Goal: Task Accomplishment & Management: Manage account settings

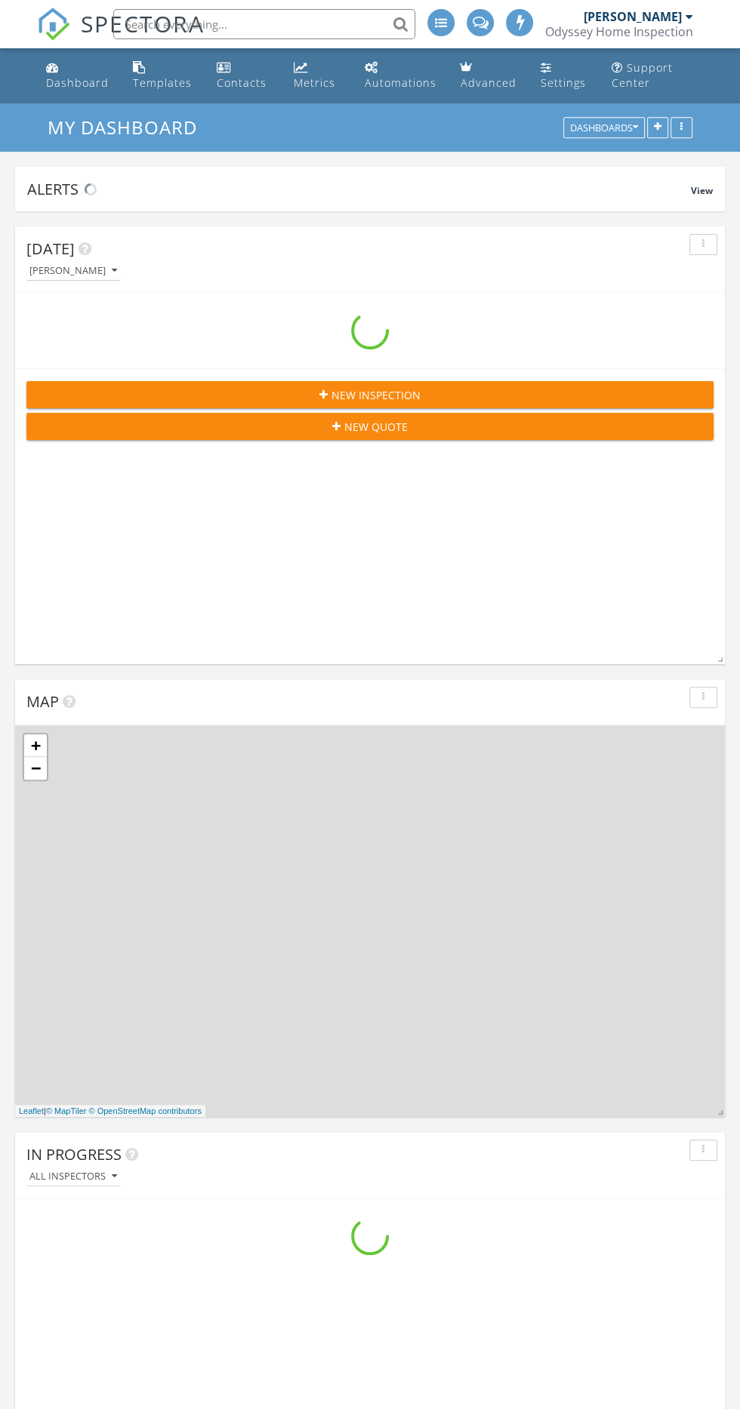
scroll to position [2430, 740]
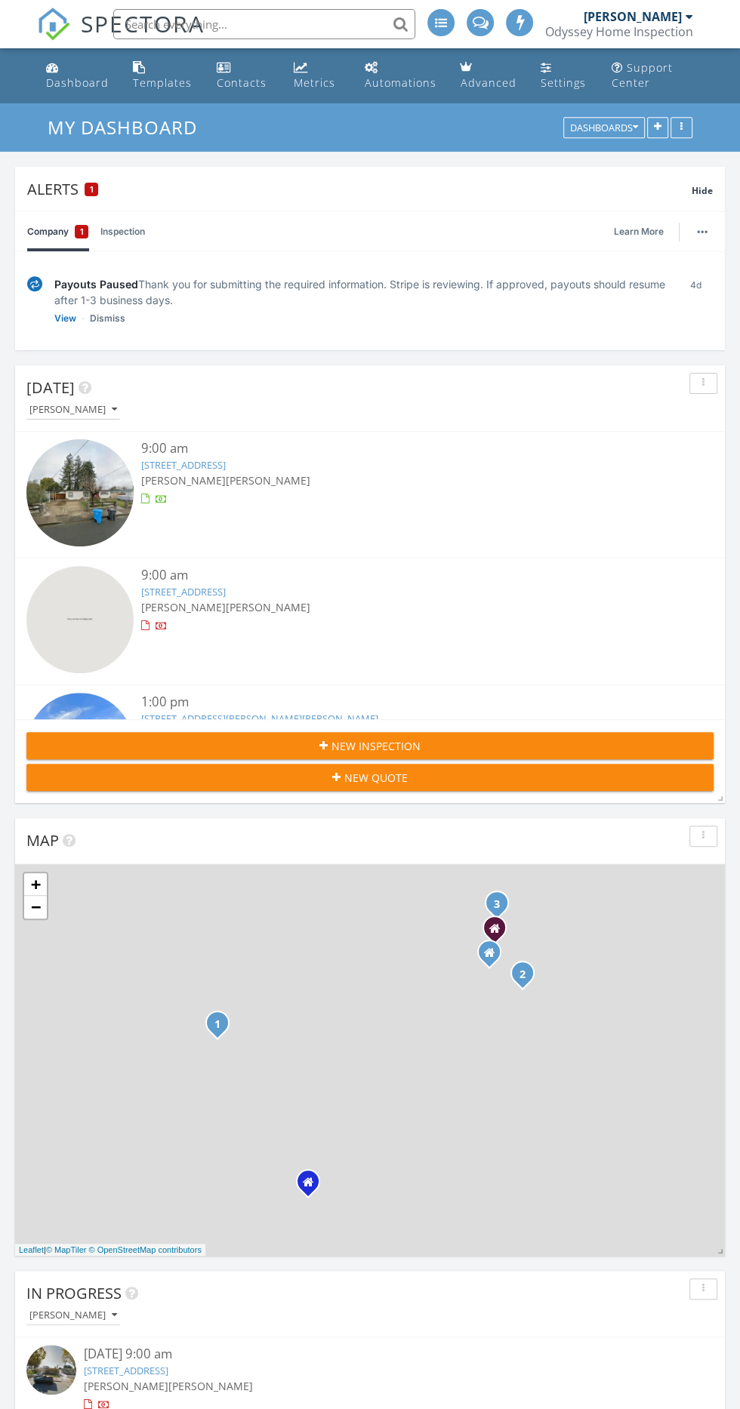
click at [226, 460] on link "959 San Clemente Dr, Santa Rosa, CA 95404" at bounding box center [183, 465] width 85 height 14
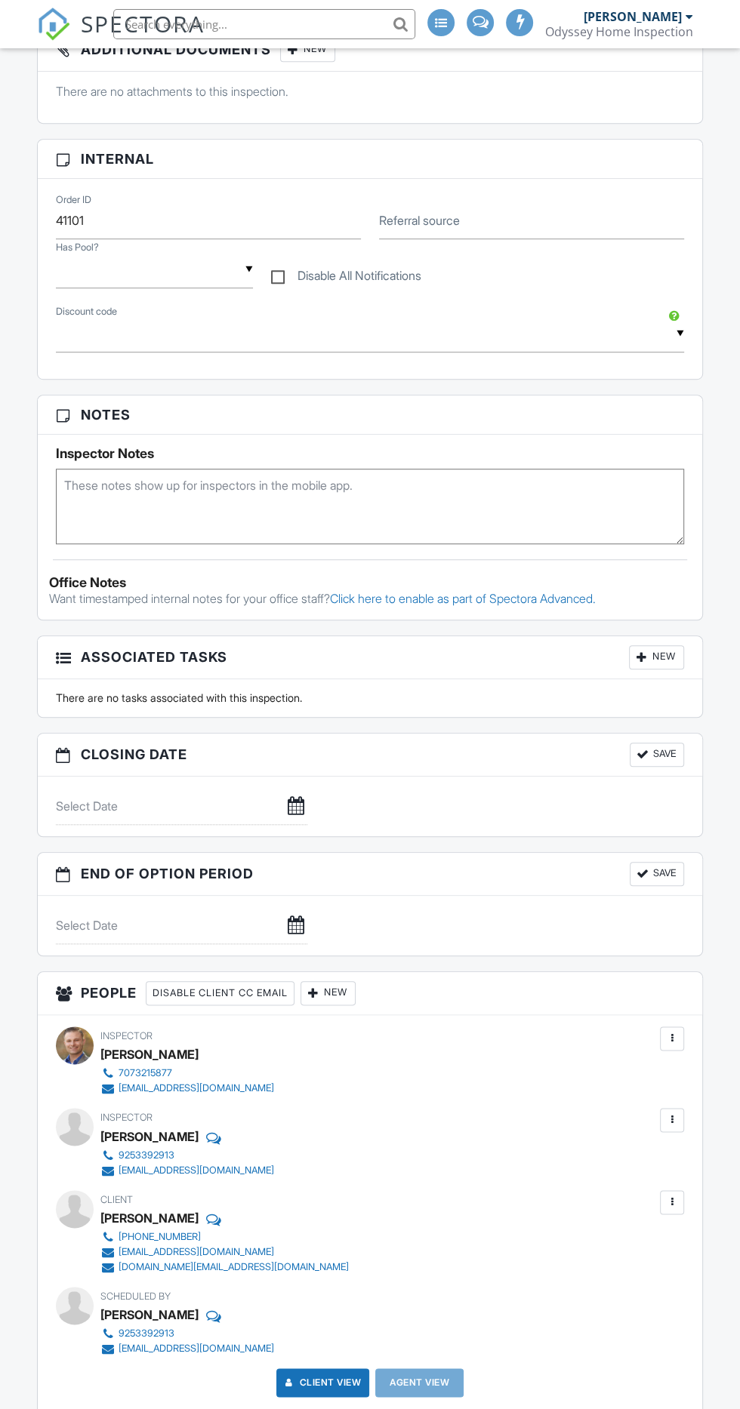
scroll to position [454, 0]
click at [675, 1119] on div at bounding box center [671, 1118] width 15 height 15
click at [602, 1165] on li "Make Primary Inspector" at bounding box center [598, 1165] width 154 height 38
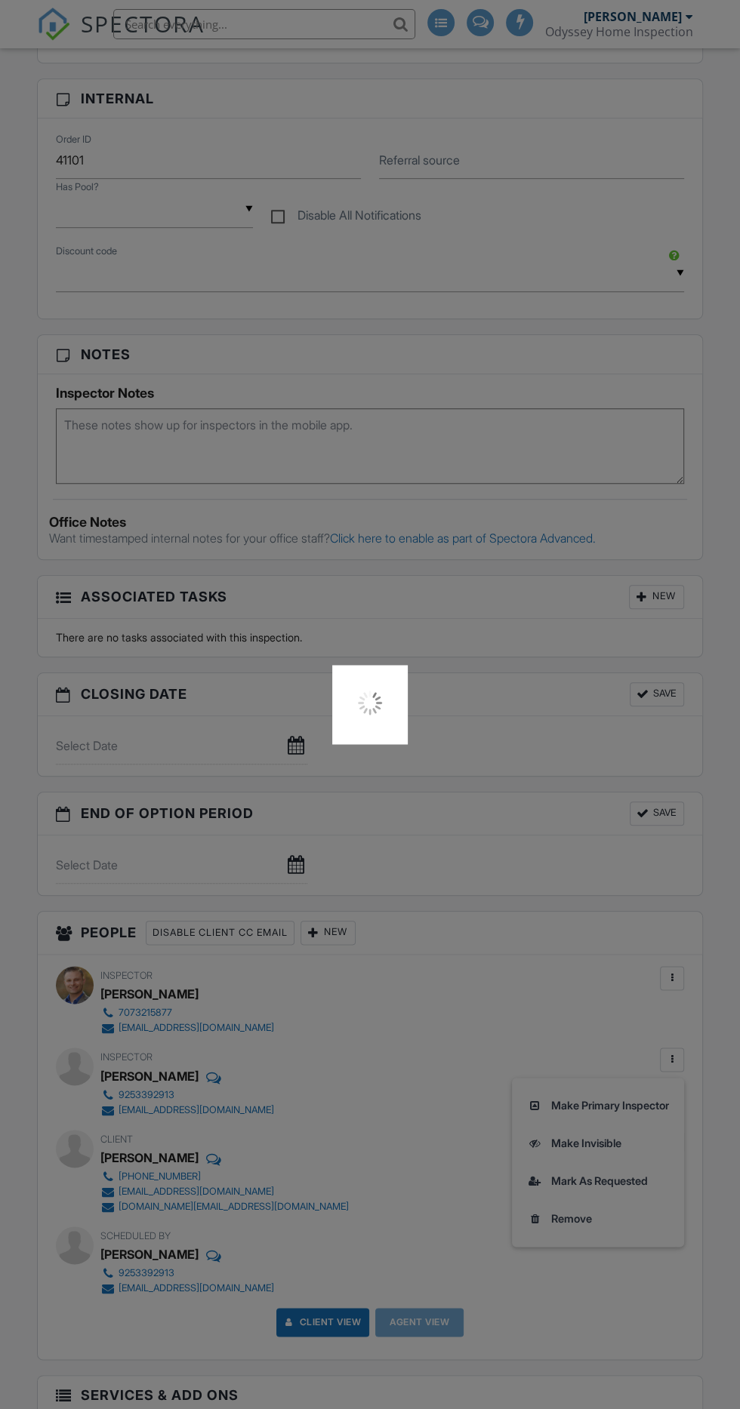
scroll to position [555, 0]
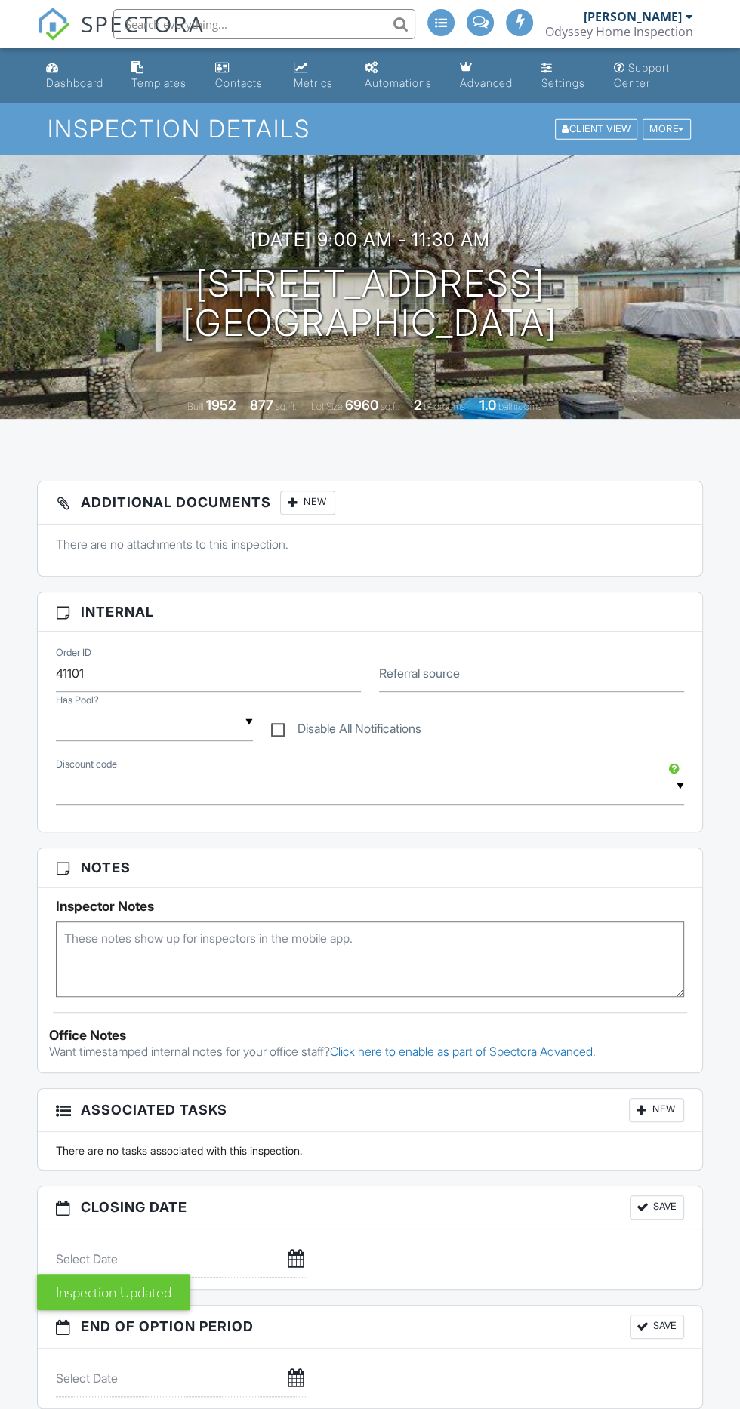
click at [348, 244] on h3 "09/29/2025 9:00 am - 11:30 am" at bounding box center [370, 239] width 239 height 20
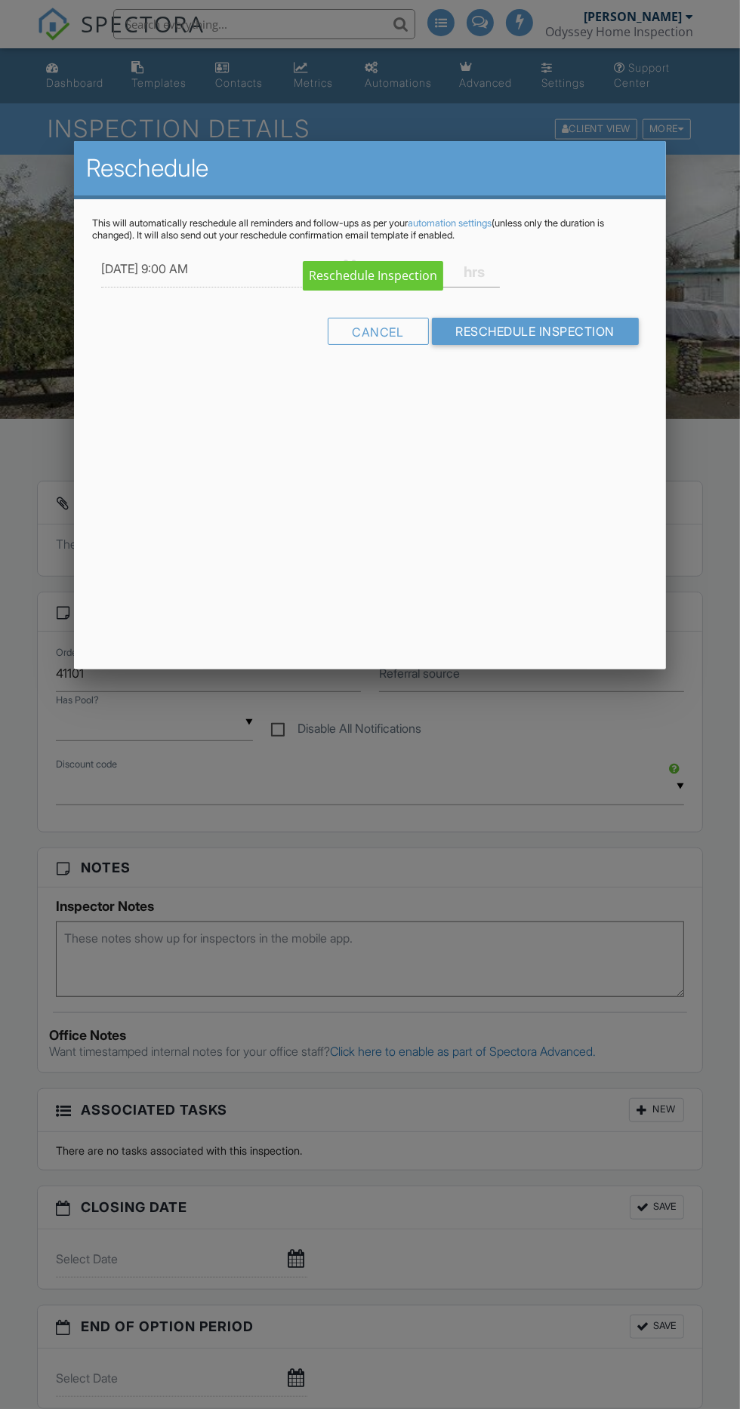
click at [531, 548] on div "Reschedule This will automatically reschedule all reminders and follow-ups as p…" at bounding box center [370, 405] width 592 height 528
click at [527, 811] on div at bounding box center [370, 806] width 740 height 1762
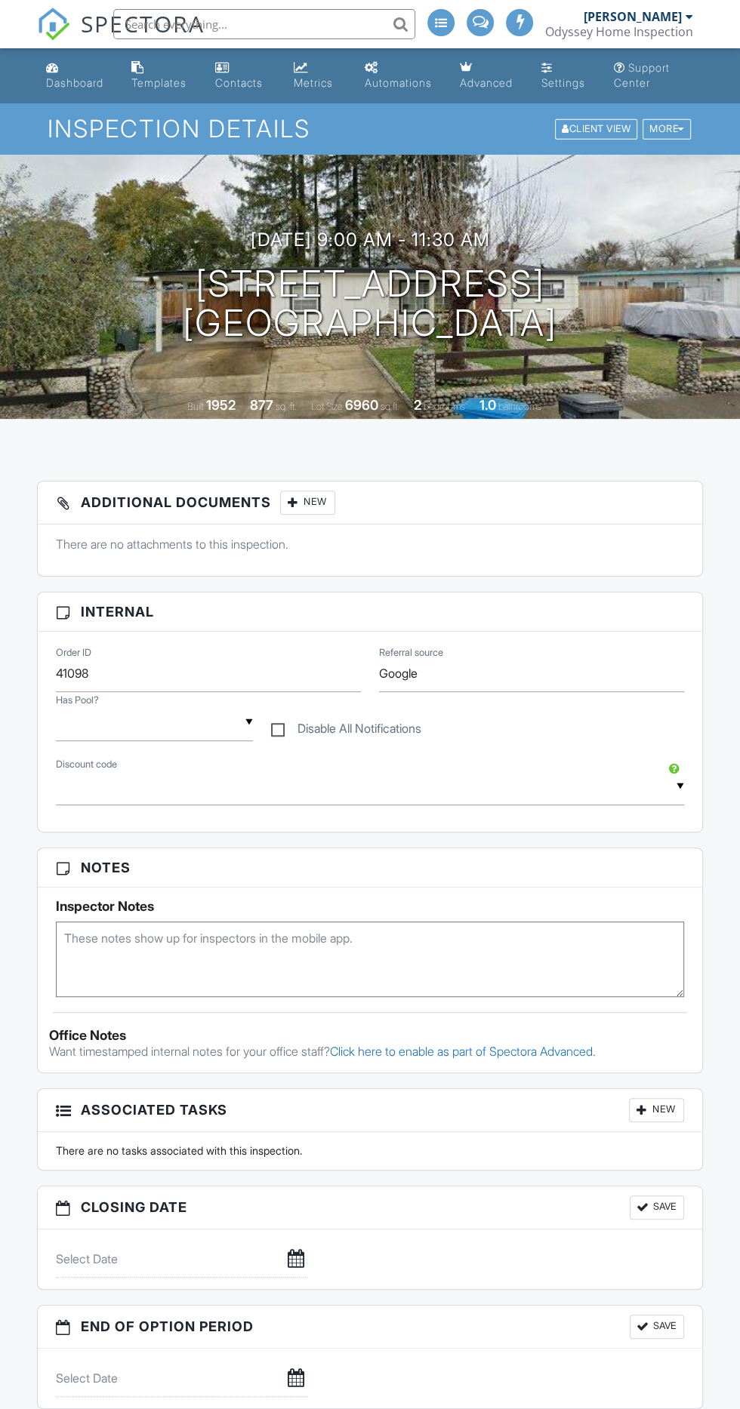
click at [394, 242] on h3 "09/28/2025 9:00 am - 11:30 am" at bounding box center [370, 239] width 239 height 20
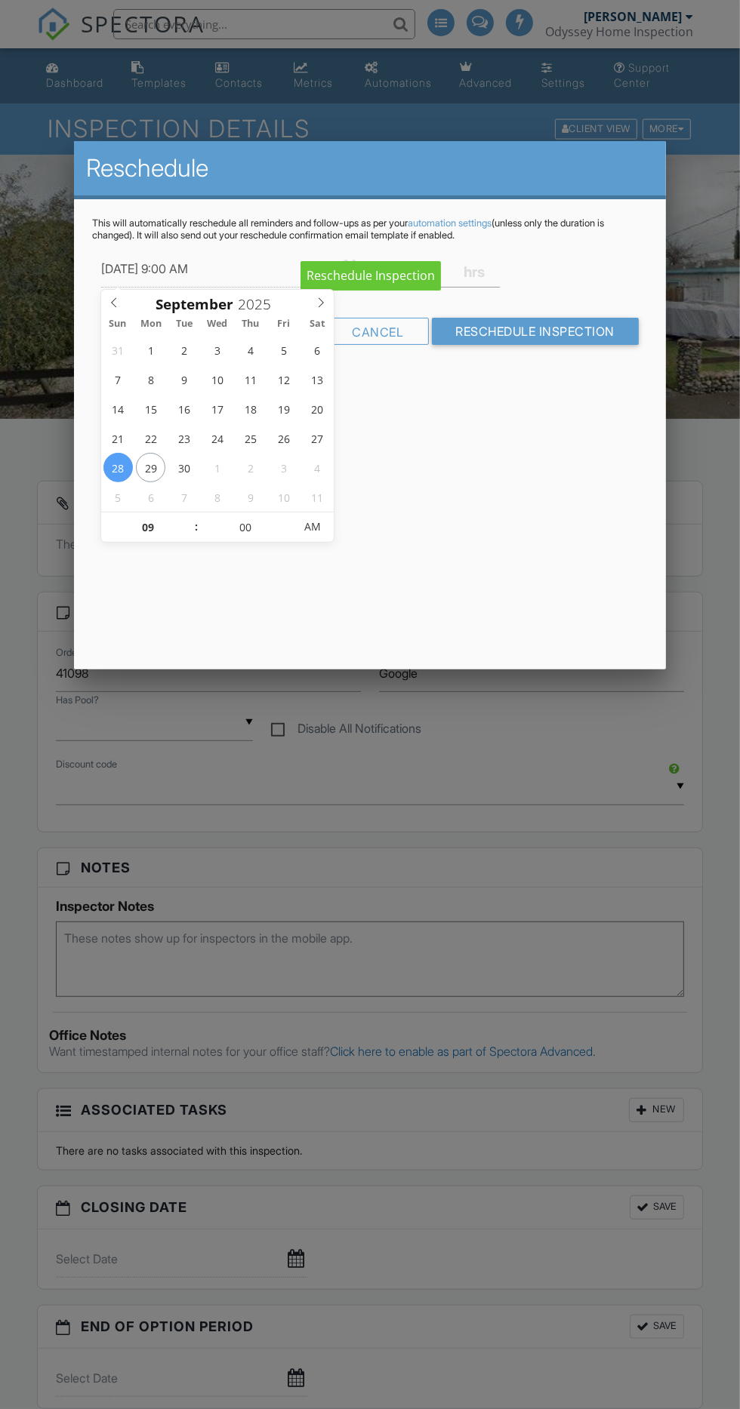
type input "09/29/2025 9:00 AM"
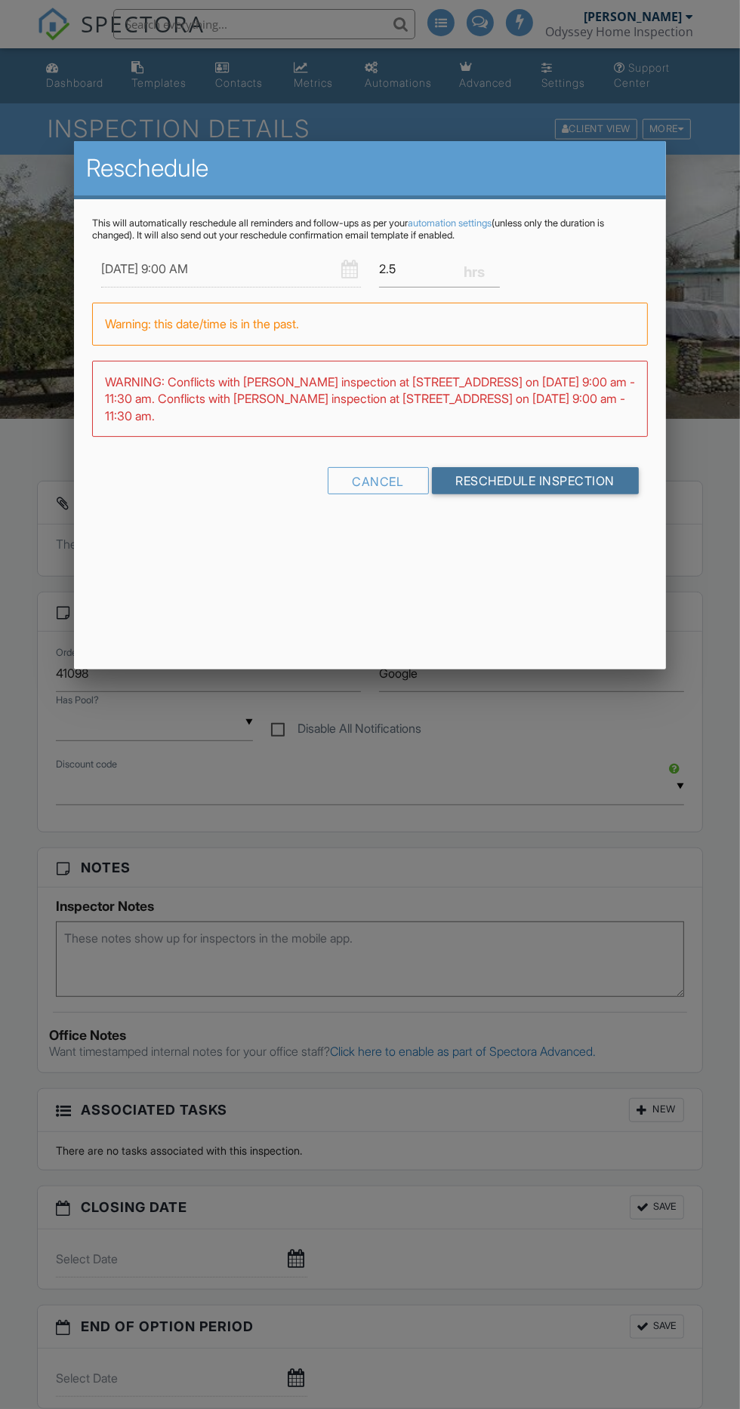
click at [590, 475] on input "Reschedule Inspection" at bounding box center [536, 480] width 208 height 27
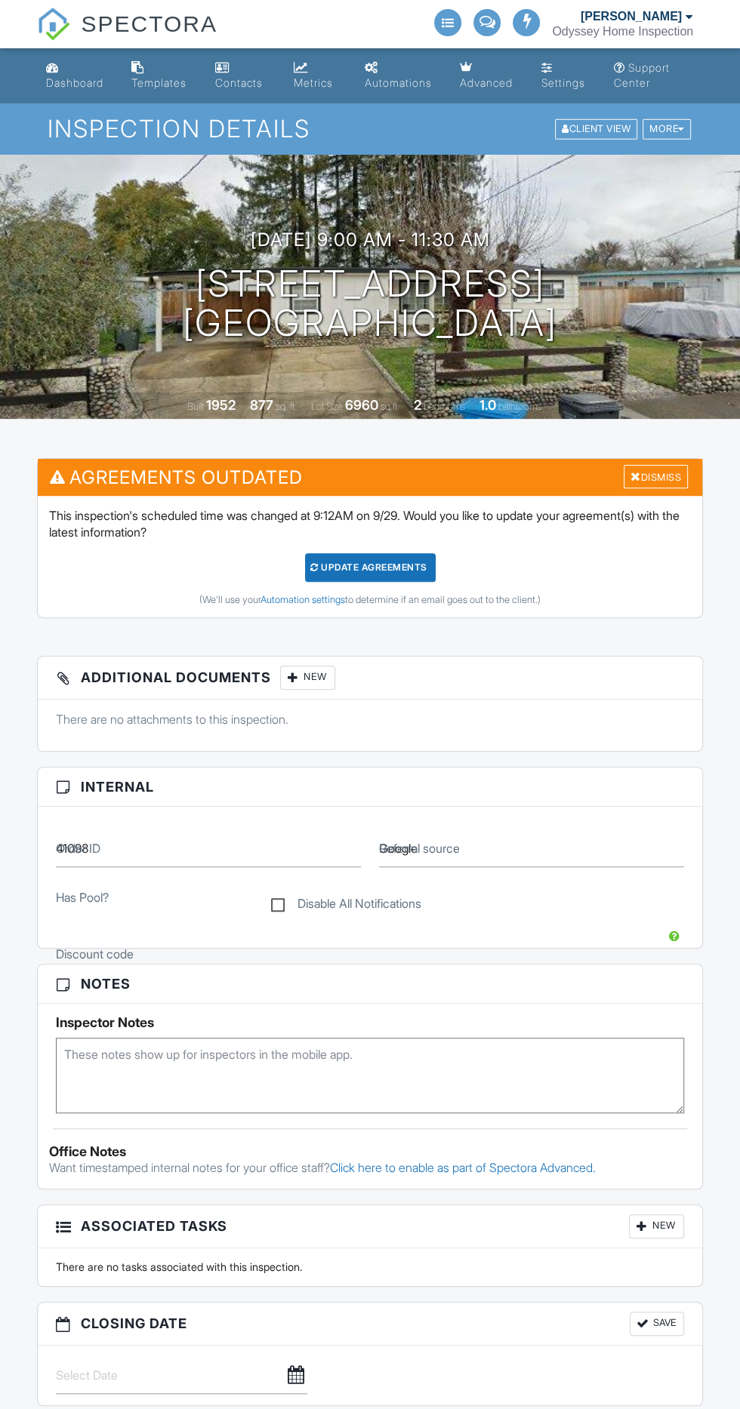
click at [389, 562] on div "Update Agreements" at bounding box center [370, 567] width 131 height 29
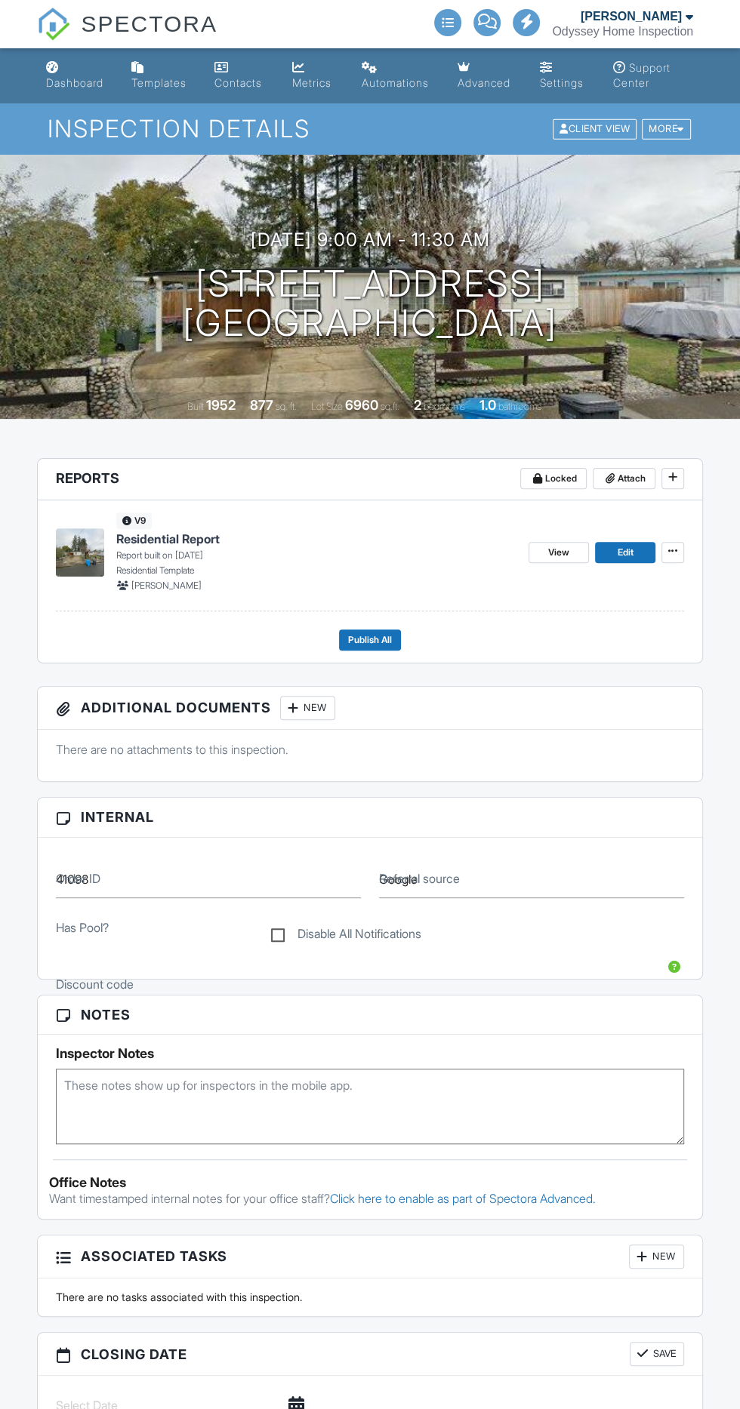
click at [660, 128] on div "More" at bounding box center [666, 129] width 49 height 20
click at [664, 136] on div "More" at bounding box center [666, 129] width 49 height 20
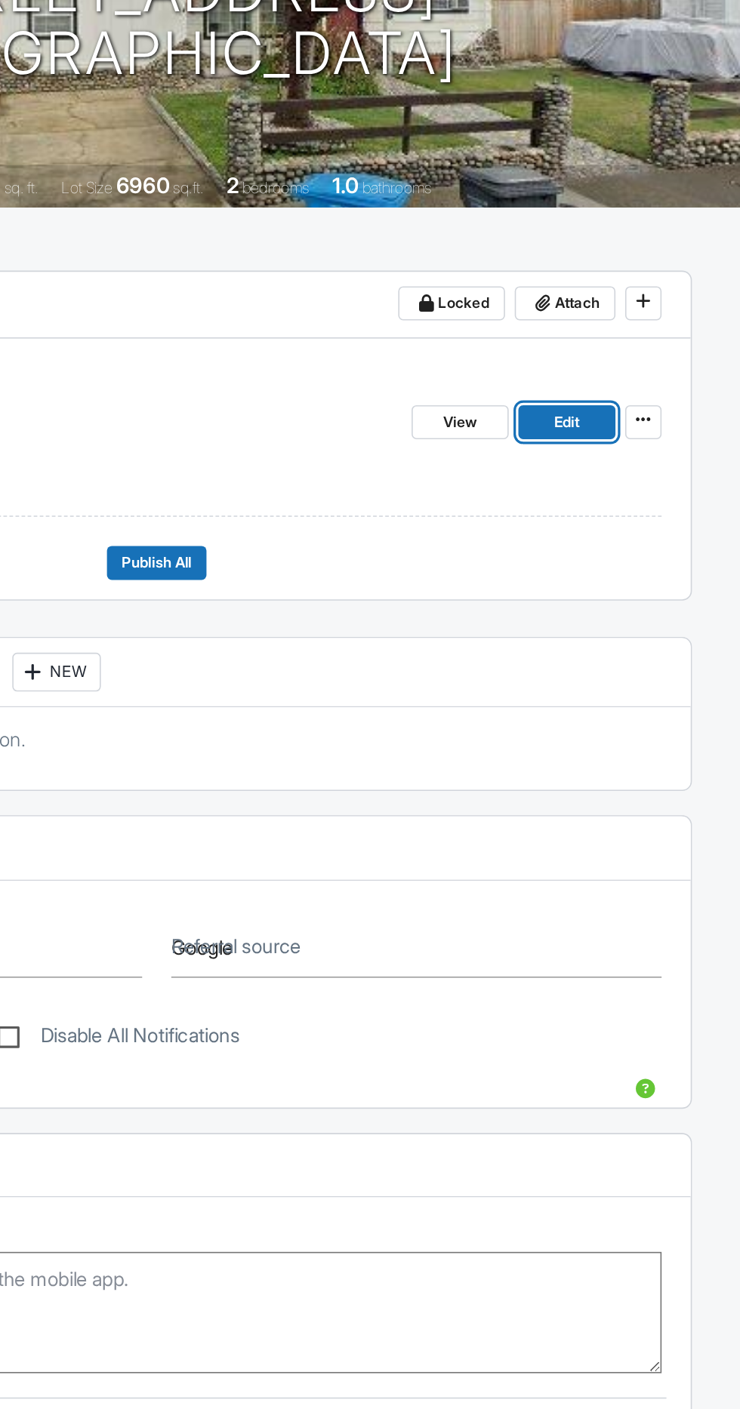
click at [620, 554] on span "Edit" at bounding box center [625, 552] width 16 height 15
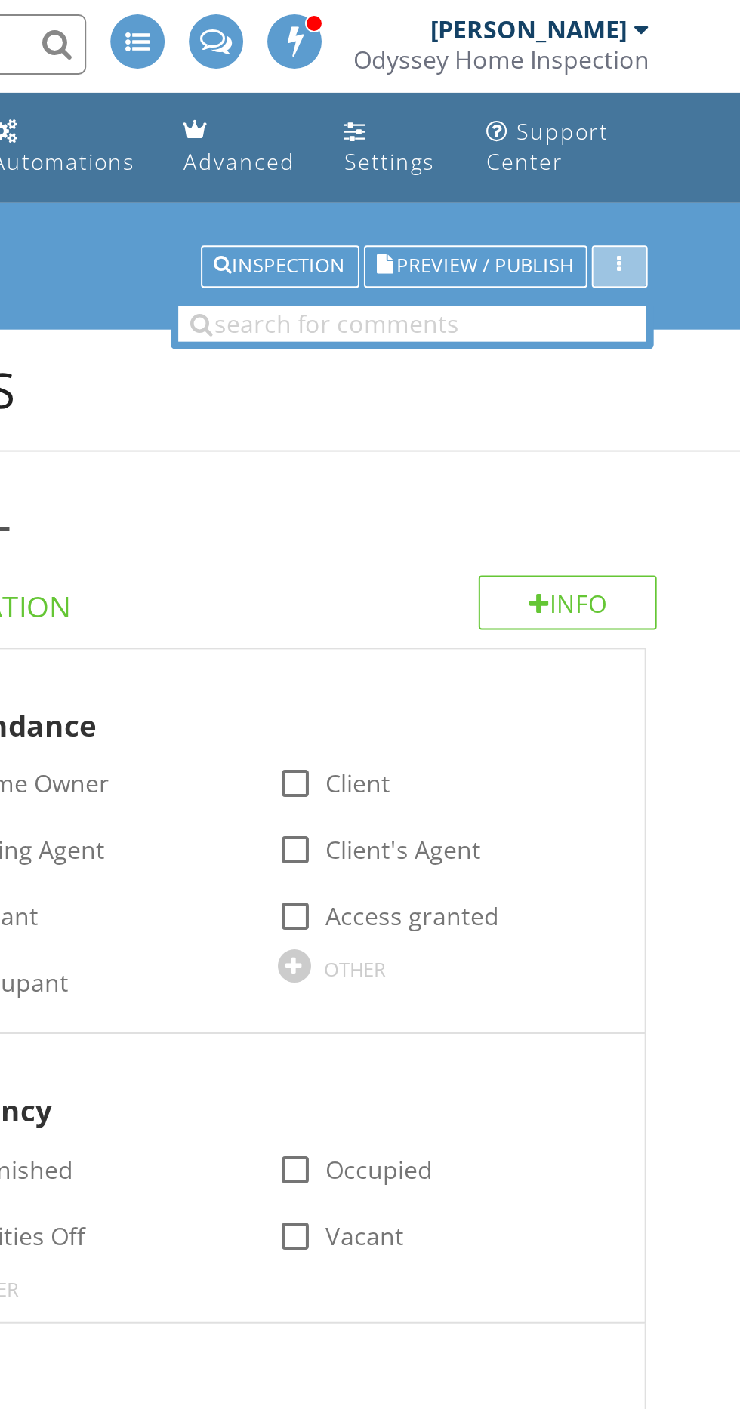
click at [685, 133] on div "button" at bounding box center [678, 135] width 14 height 11
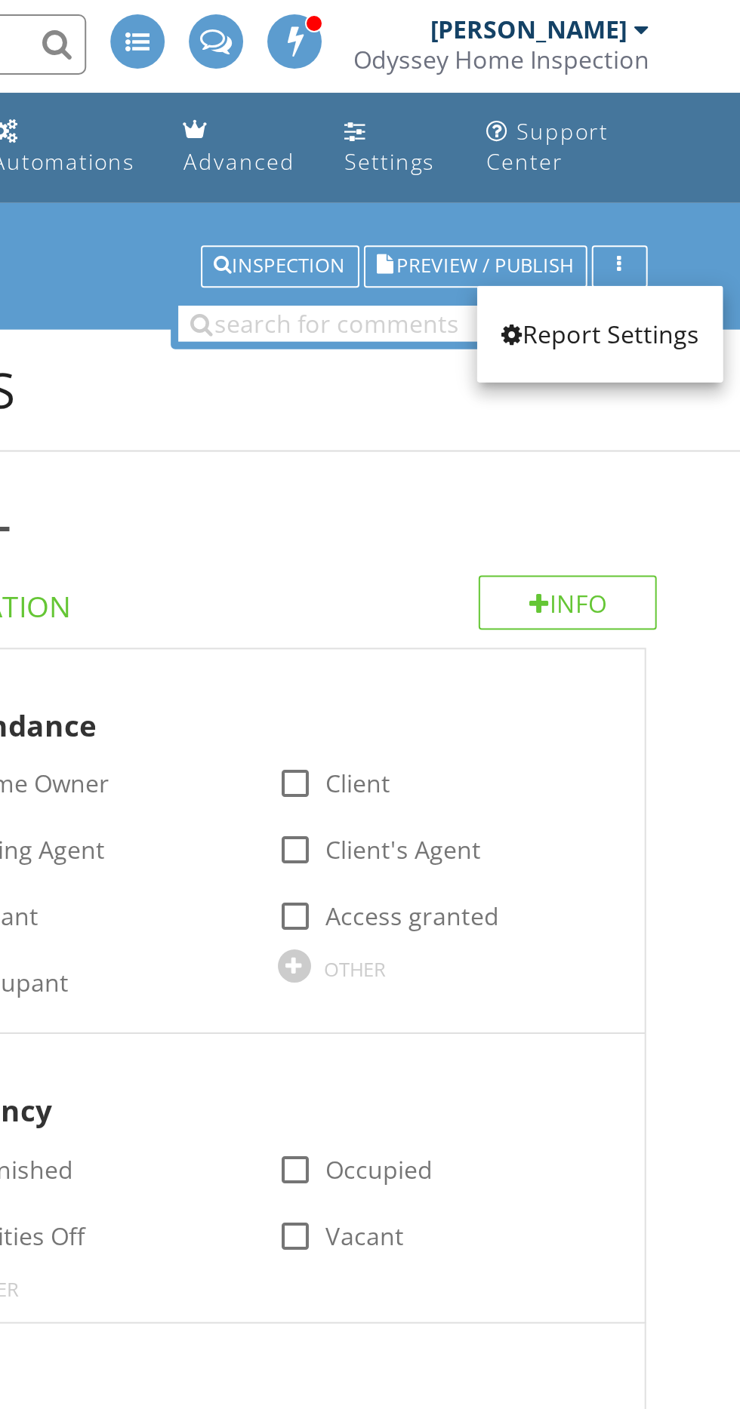
click at [685, 173] on div "Report Settings" at bounding box center [668, 169] width 99 height 18
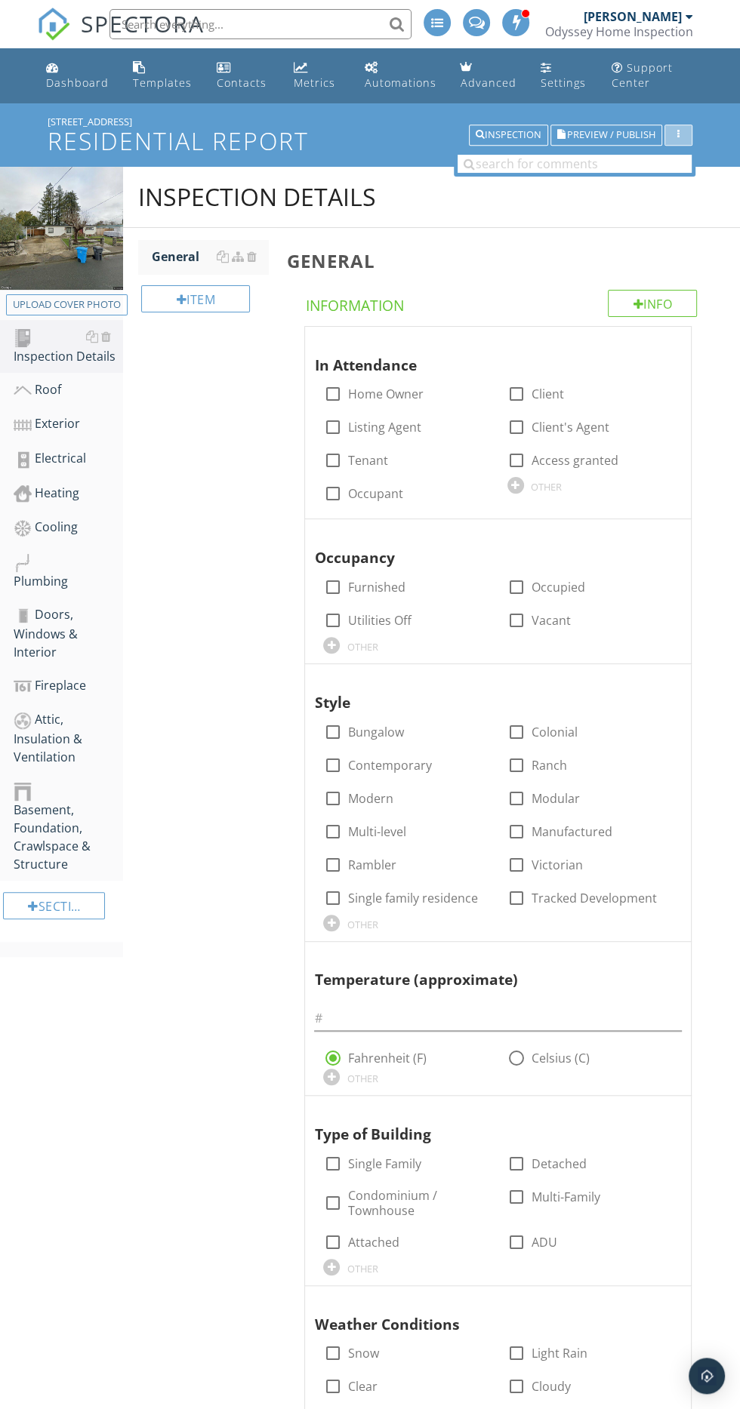
click at [678, 134] on icon "button" at bounding box center [678, 135] width 2 height 11
click at [703, 165] on div "Report Settings" at bounding box center [668, 169] width 99 height 18
click at [643, 340] on div at bounding box center [642, 341] width 18 height 15
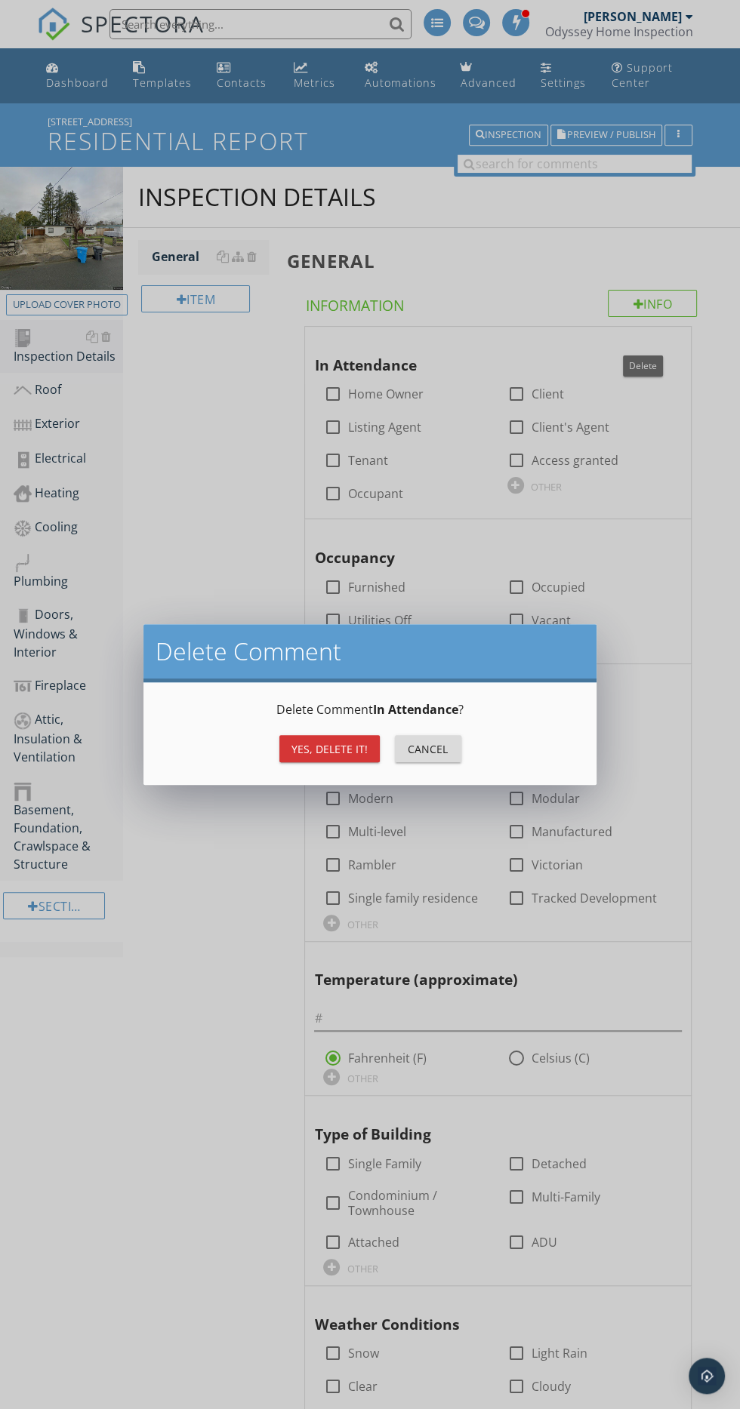
click at [433, 736] on button "Cancel" at bounding box center [428, 748] width 66 height 27
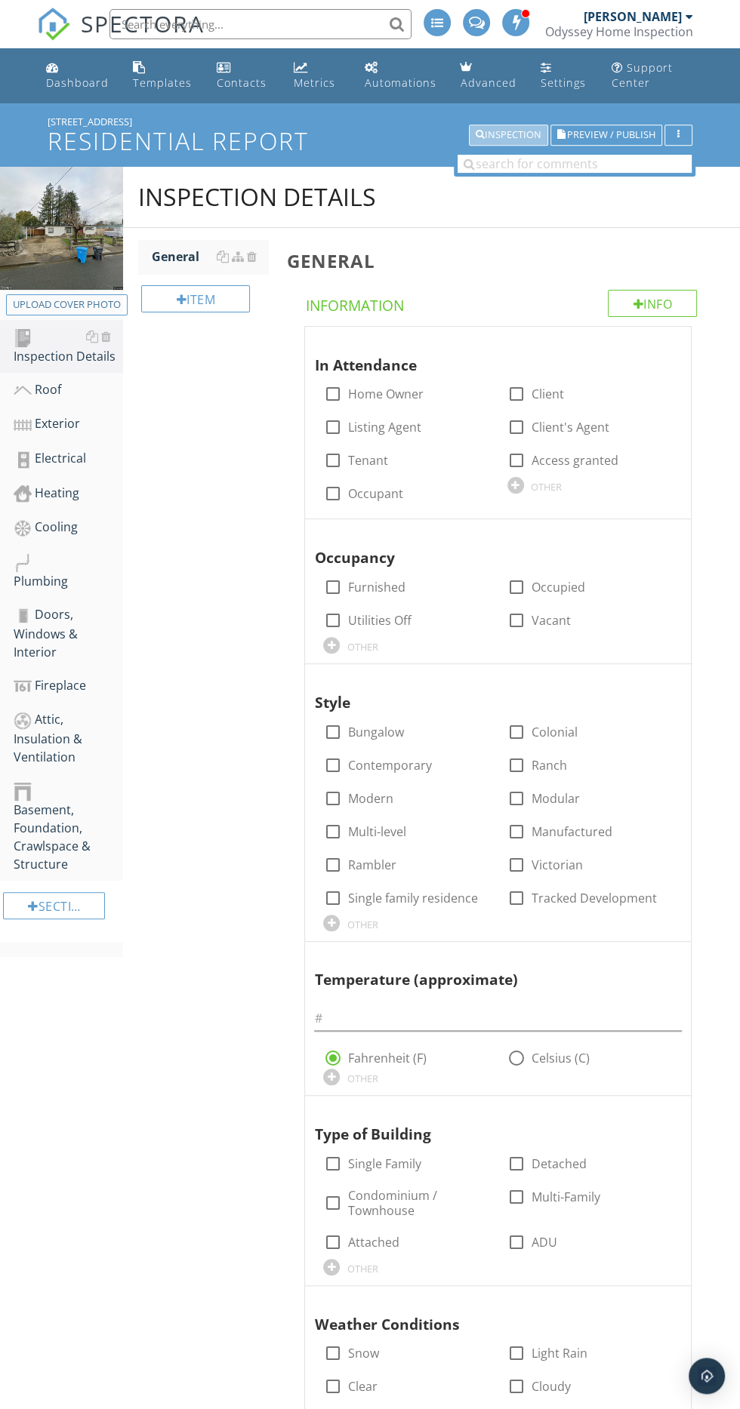
click at [502, 136] on div "Inspection" at bounding box center [509, 135] width 66 height 11
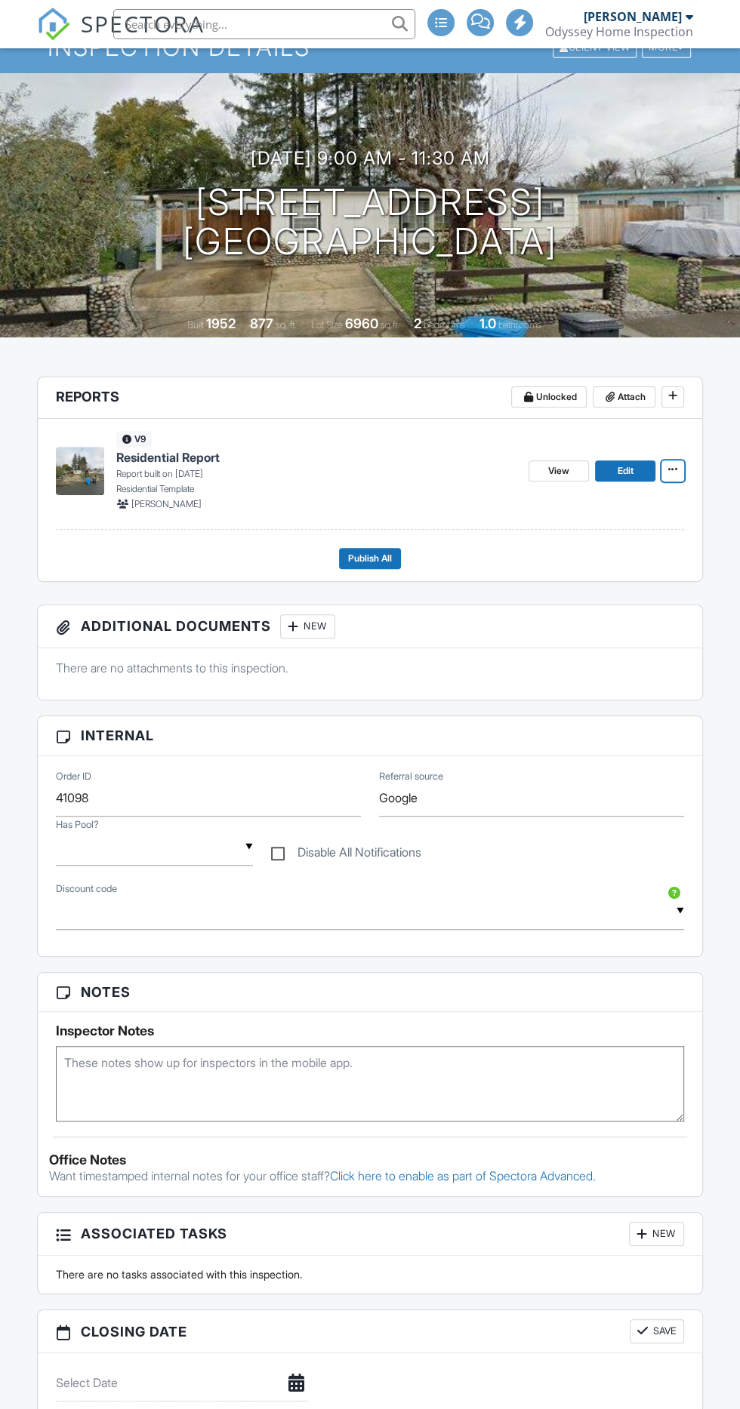
click at [673, 469] on icon at bounding box center [672, 469] width 9 height 11
click at [312, 455] on h4 "Residential Report" at bounding box center [316, 457] width 400 height 17
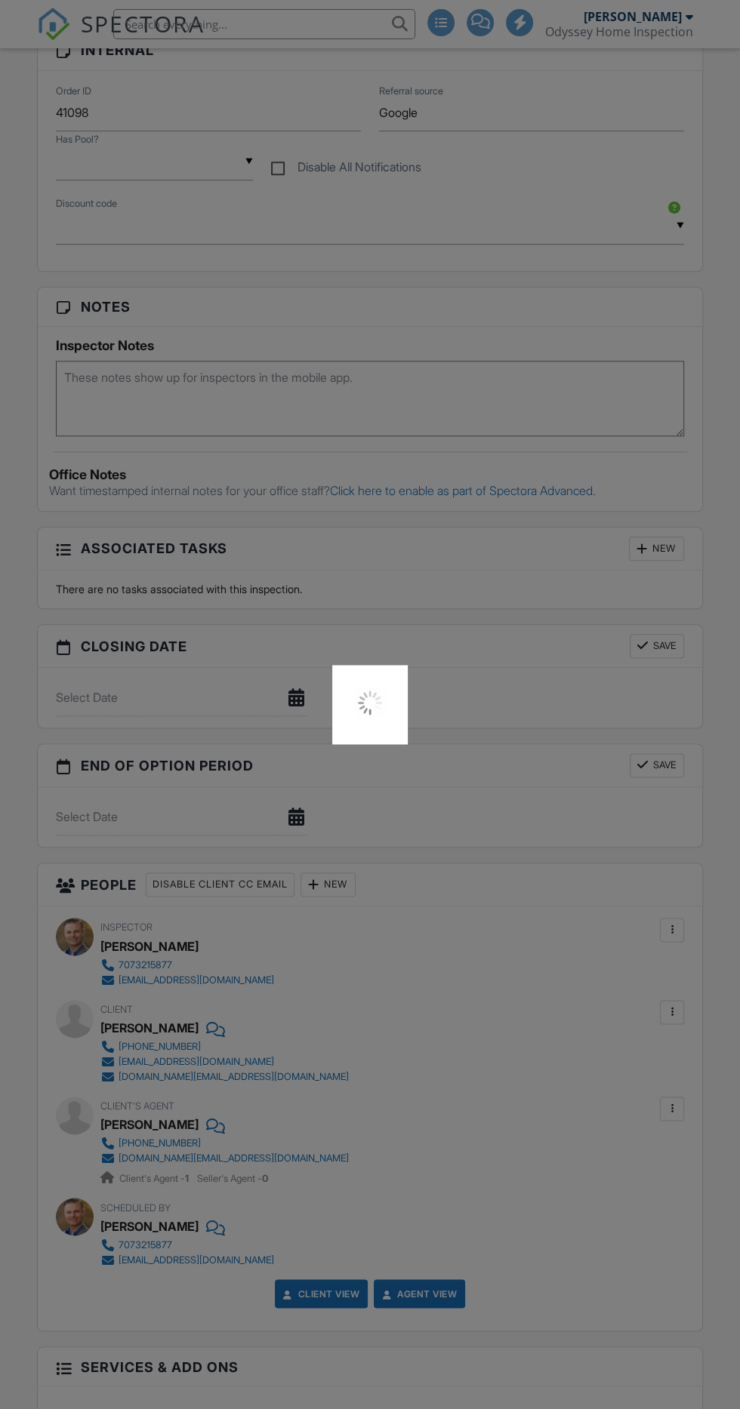
scroll to position [764, 0]
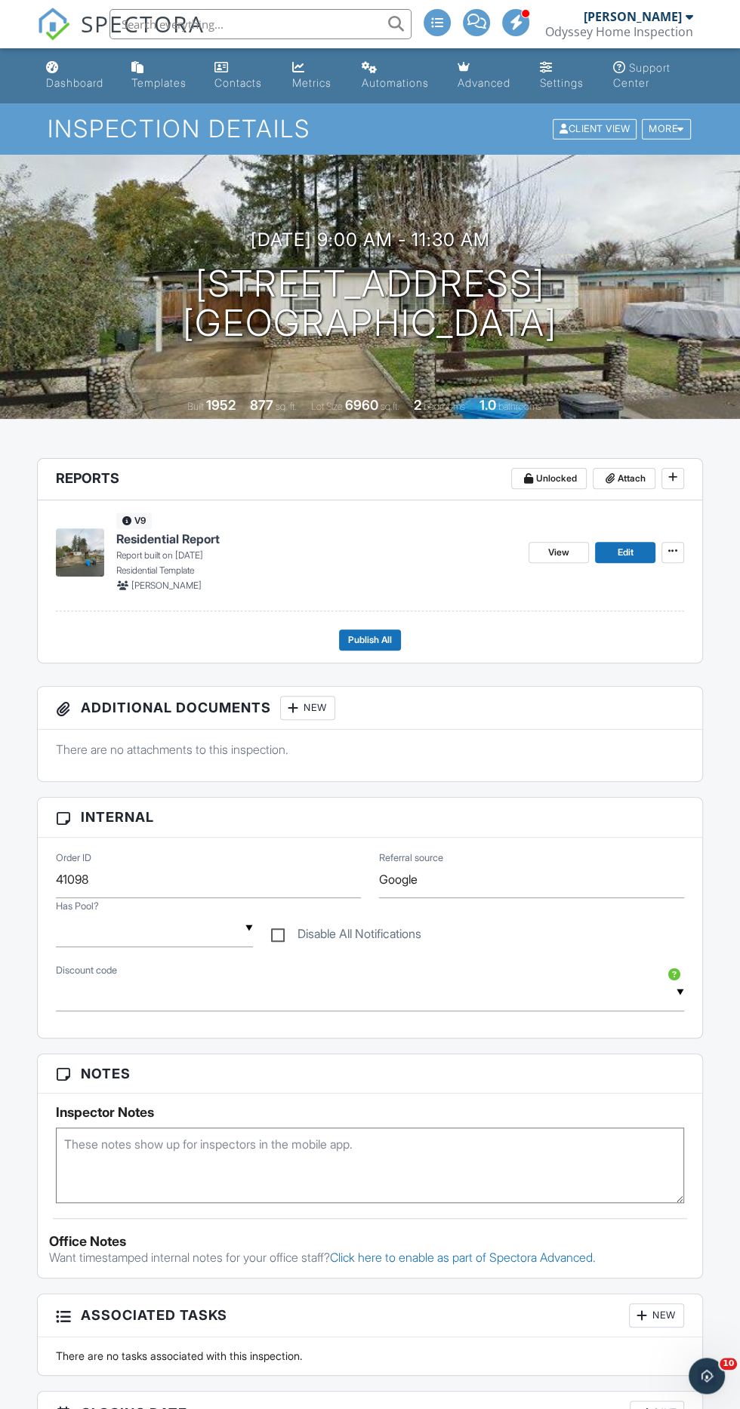
click at [680, 128] on div at bounding box center [680, 130] width 7 height 10
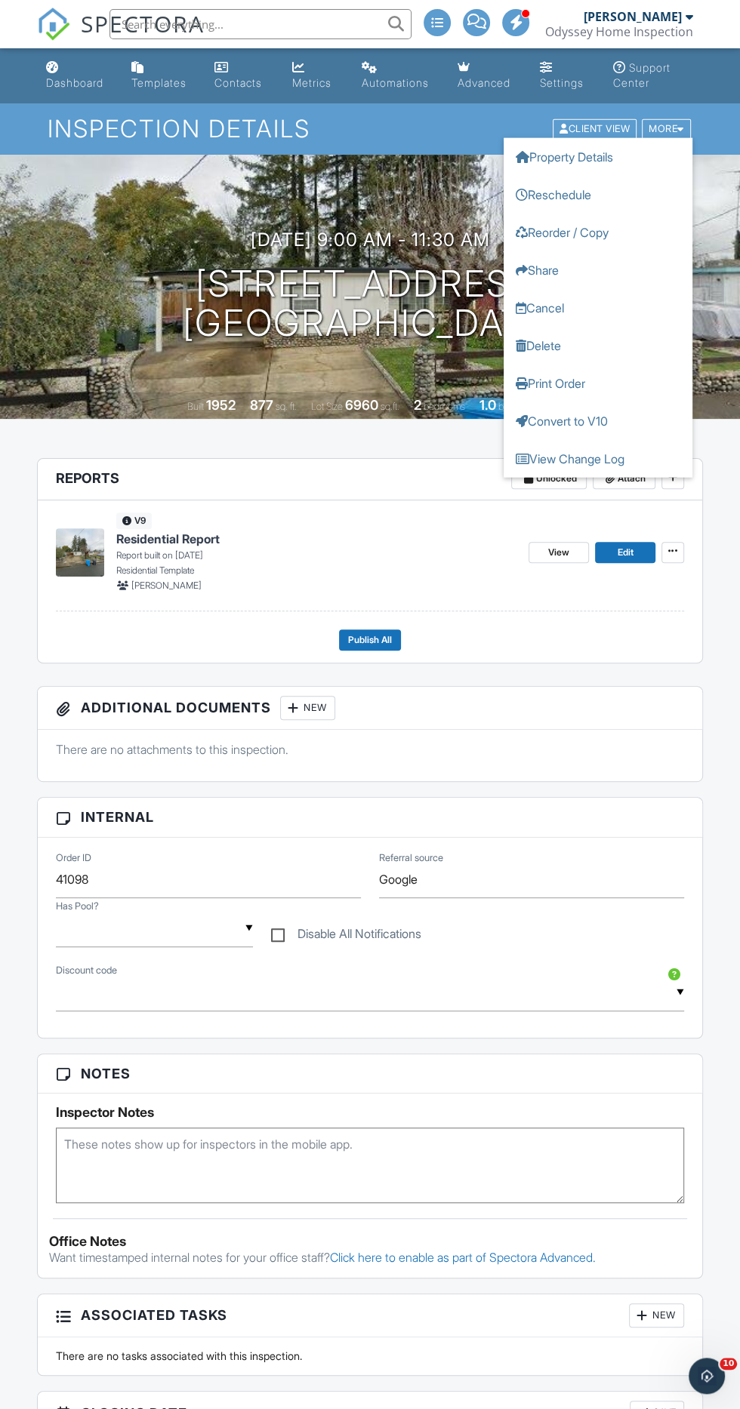
click at [612, 425] on link "Convert to V10" at bounding box center [597, 421] width 189 height 38
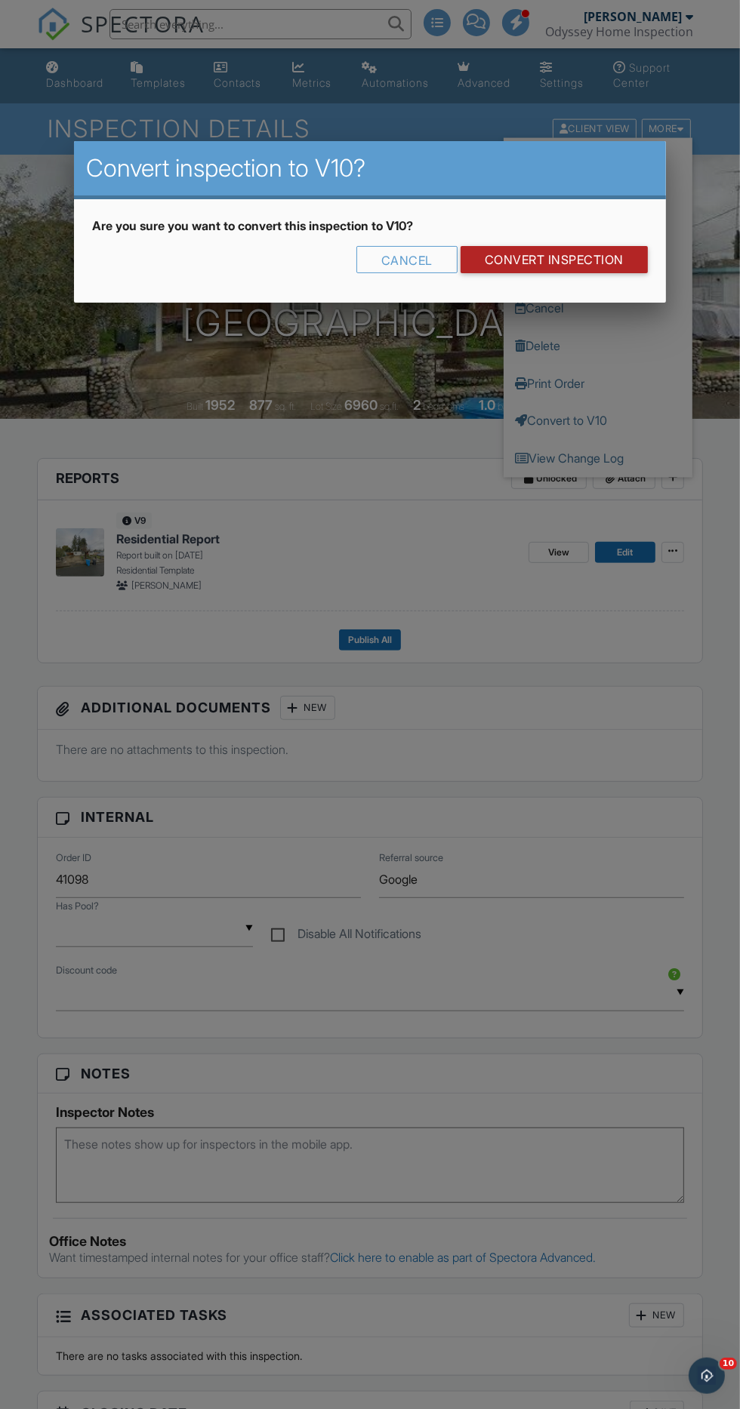
click at [582, 265] on link "CONVERT INSPECTION" at bounding box center [553, 259] width 187 height 27
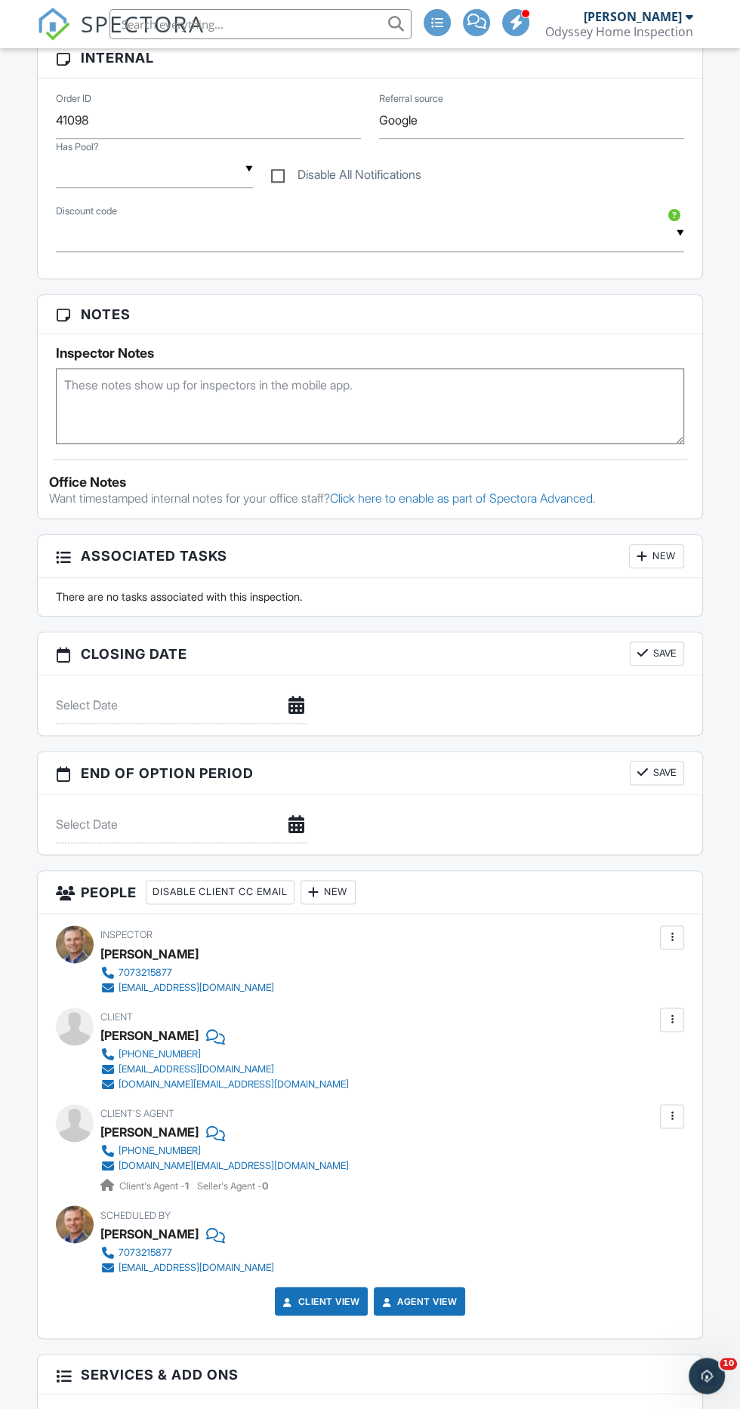
scroll to position [769, 0]
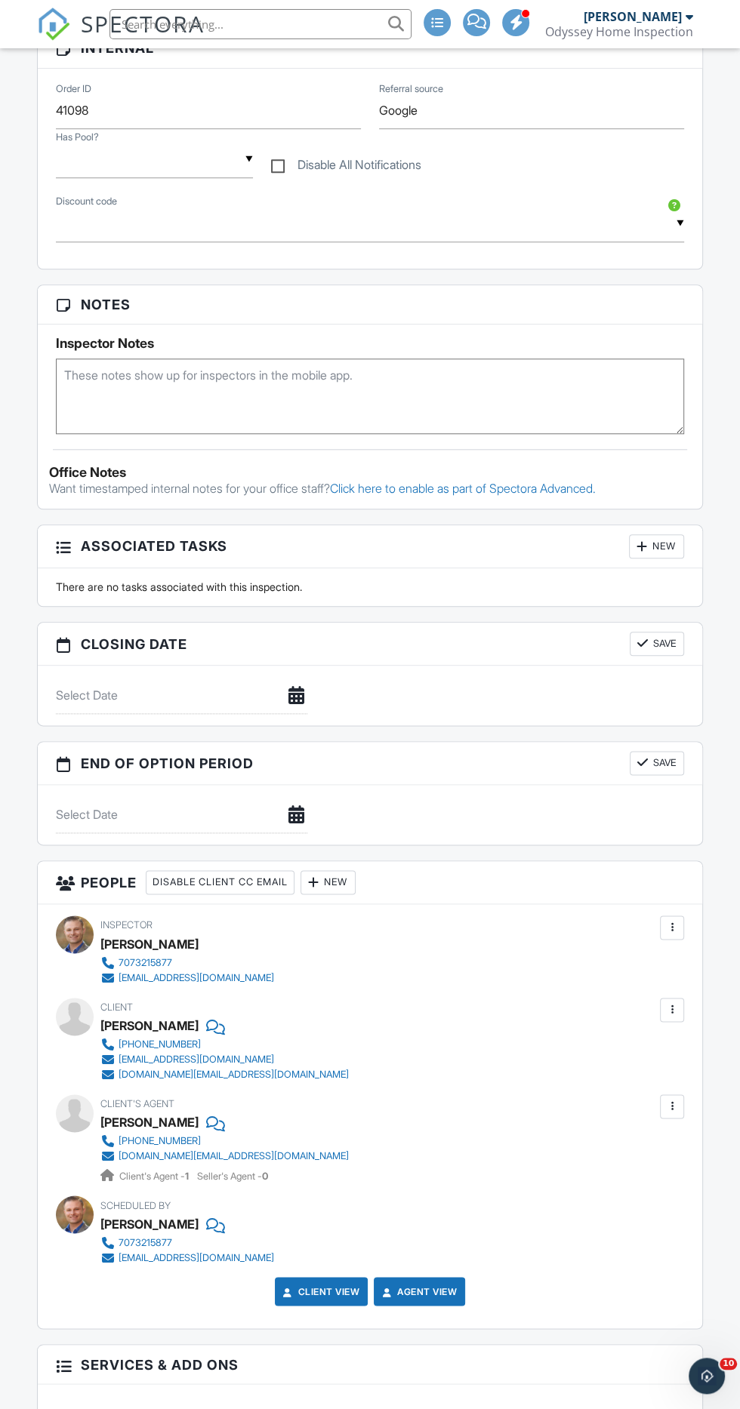
click at [321, 877] on div at bounding box center [313, 882] width 15 height 15
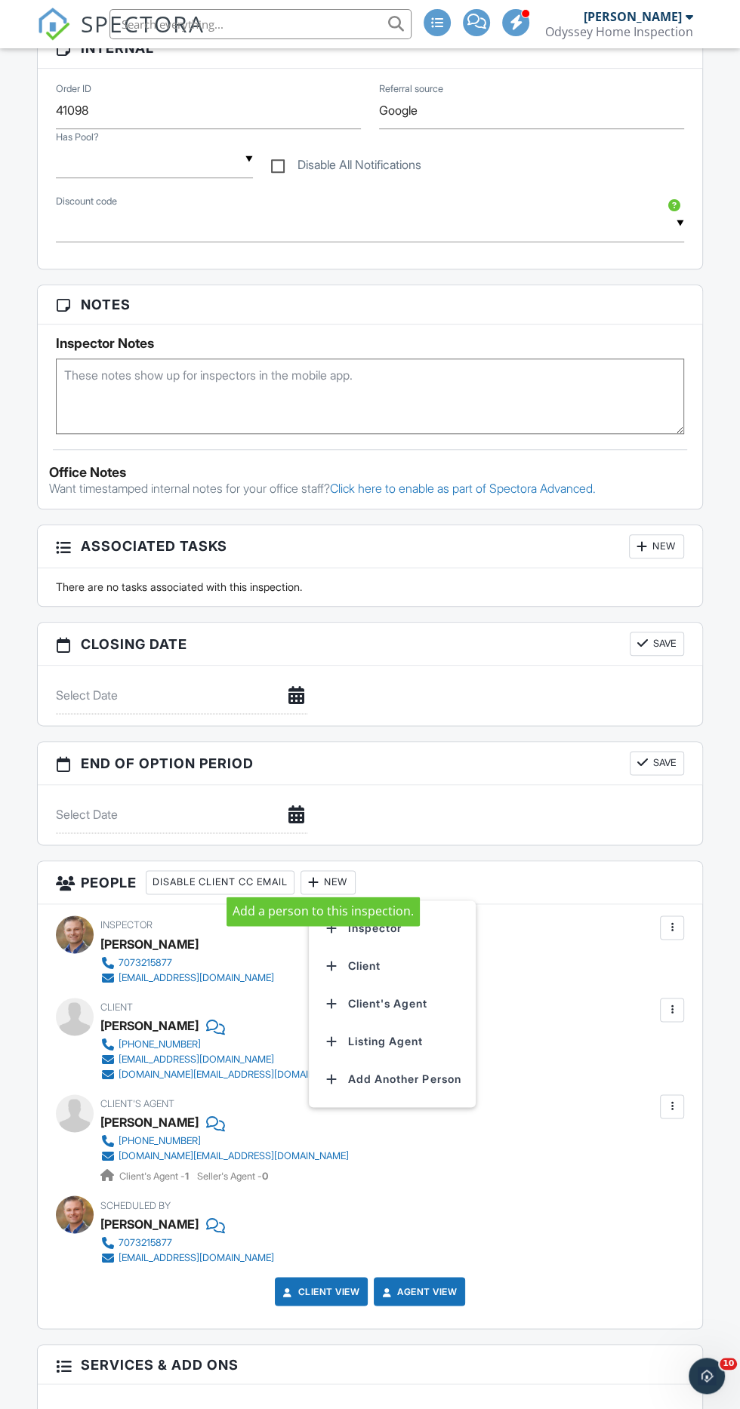
click at [429, 924] on li "Inspector" at bounding box center [392, 929] width 149 height 38
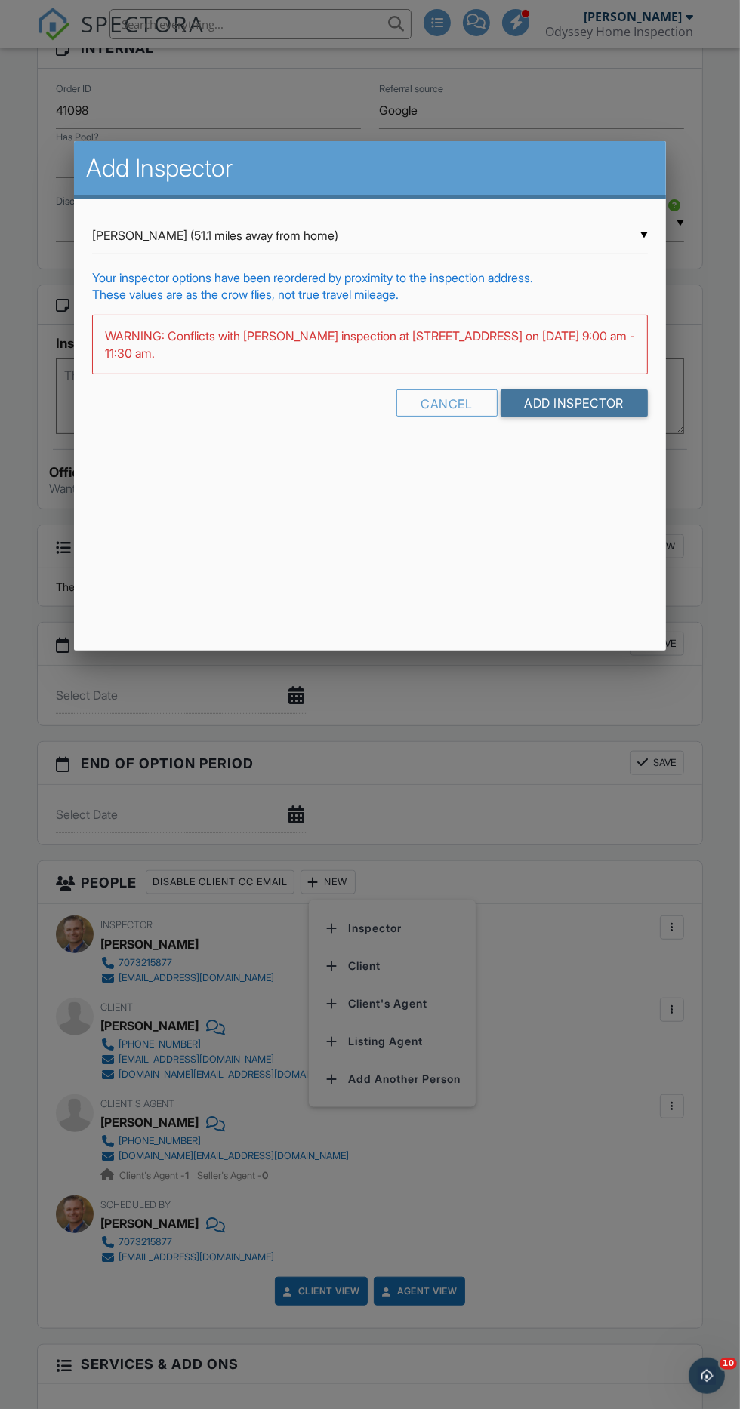
click at [593, 405] on input "Add Inspector" at bounding box center [574, 402] width 148 height 27
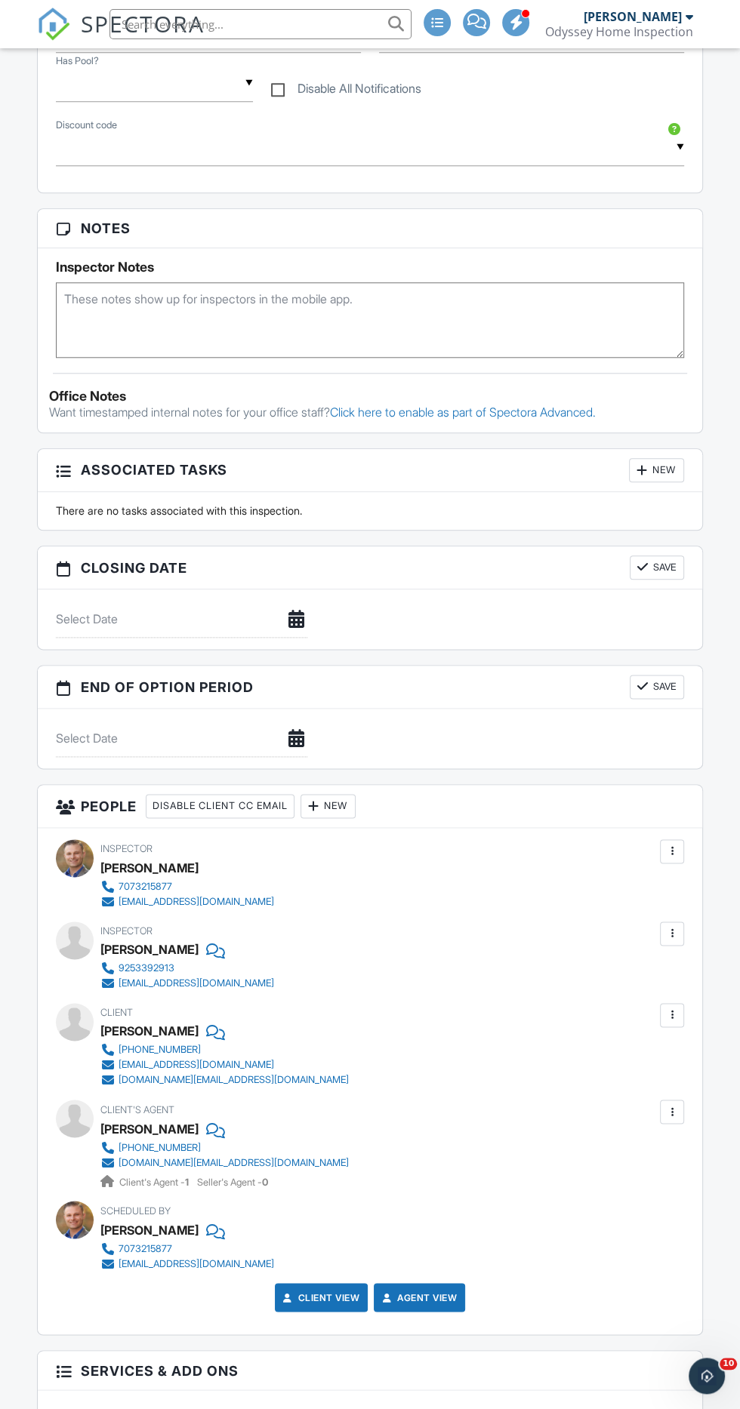
scroll to position [851, 0]
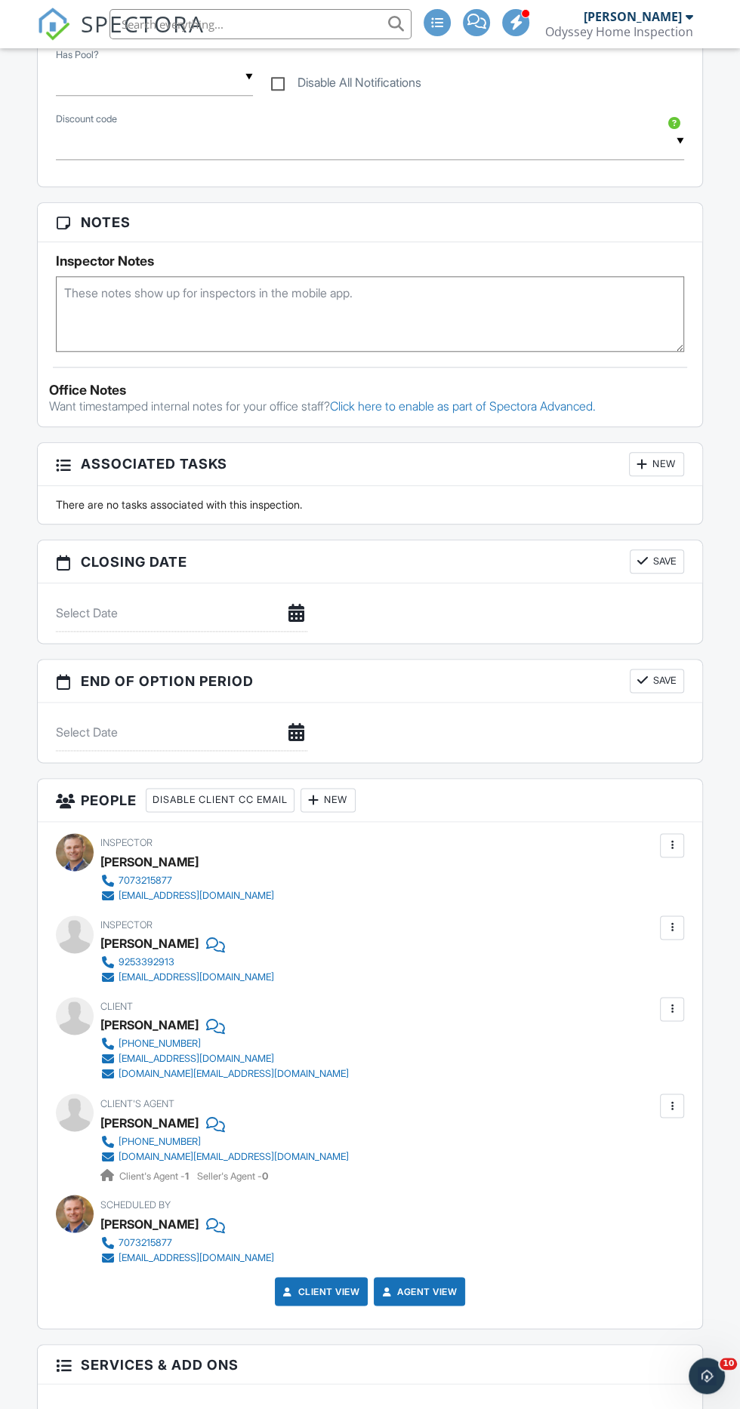
click at [673, 922] on div at bounding box center [671, 927] width 15 height 15
click at [631, 971] on li "Make Primary Inspector" at bounding box center [598, 974] width 154 height 38
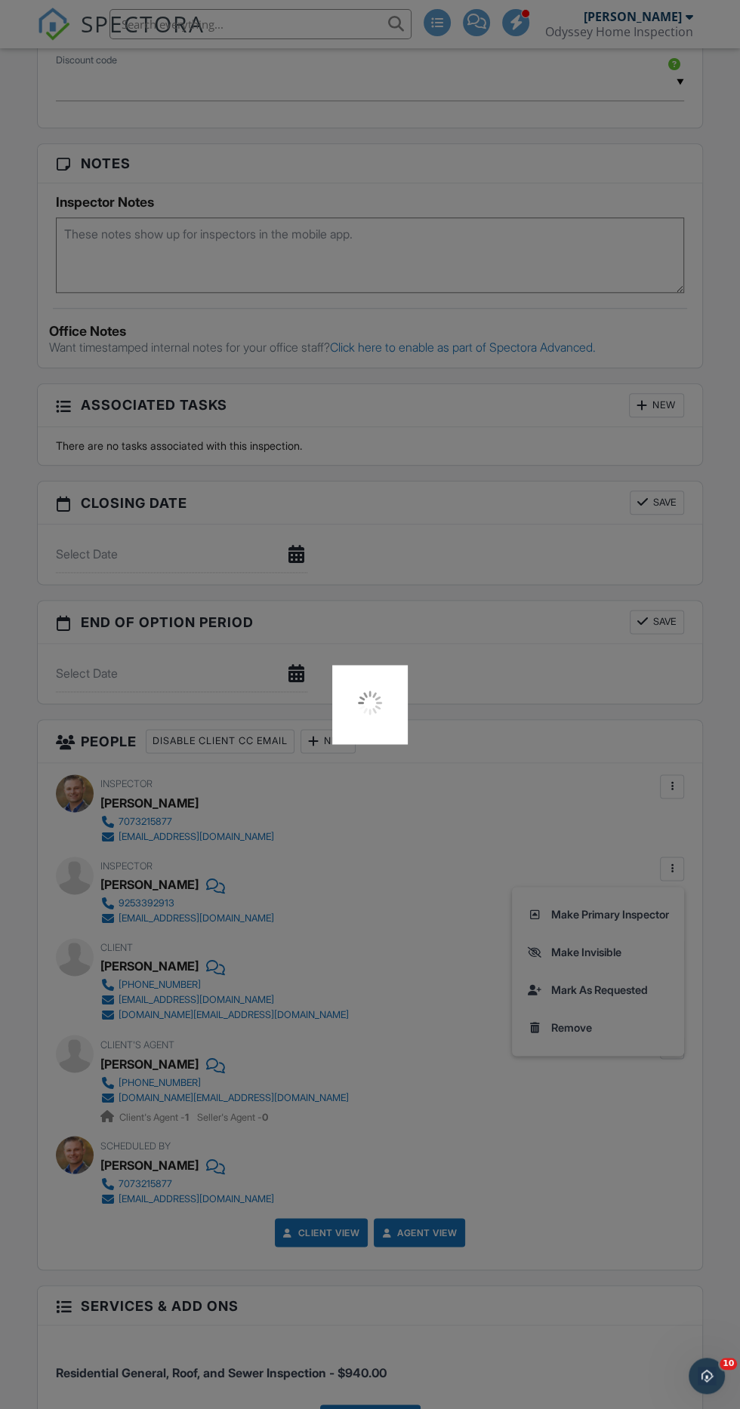
scroll to position [952, 0]
